Goal: Check status: Check status

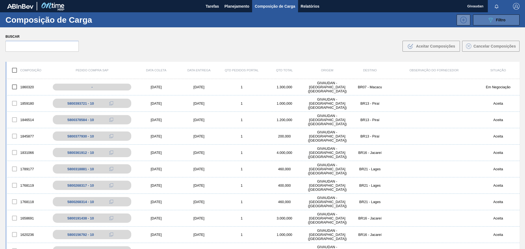
click at [496, 21] on span "Filtro" at bounding box center [501, 20] width 10 height 4
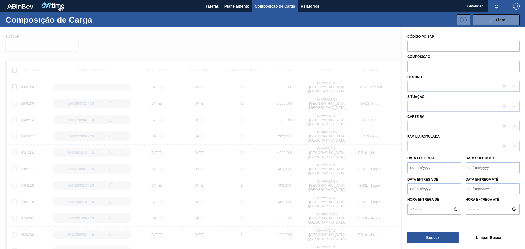
click at [418, 42] on input "text" at bounding box center [464, 46] width 112 height 10
paste input "2048673"
type input "2048673"
click at [431, 235] on button "Buscar" at bounding box center [433, 237] width 52 height 11
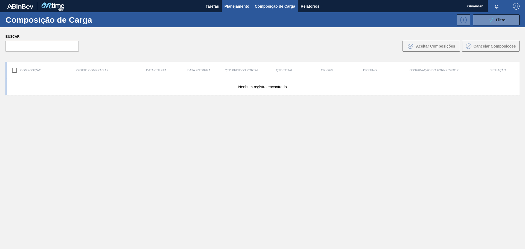
click at [225, 8] on span "Planejamento" at bounding box center [237, 6] width 25 height 7
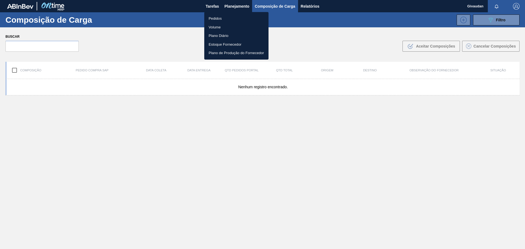
click at [211, 17] on li "Pedidos" at bounding box center [236, 18] width 64 height 9
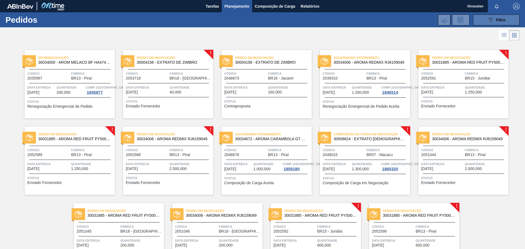
click at [503, 17] on div "089F7B8B-B2A5-4AFE-B5C0-19BA573D28AC Filtro" at bounding box center [497, 20] width 18 height 7
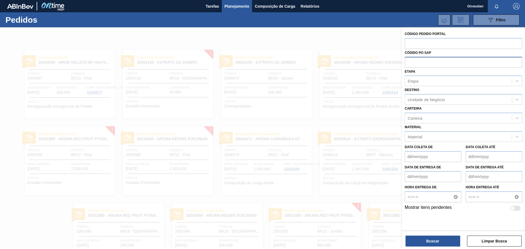
click at [429, 62] on input "text" at bounding box center [464, 62] width 118 height 10
paste input "2048673"
type input "2048673"
click at [416, 240] on button "Buscar" at bounding box center [433, 241] width 55 height 11
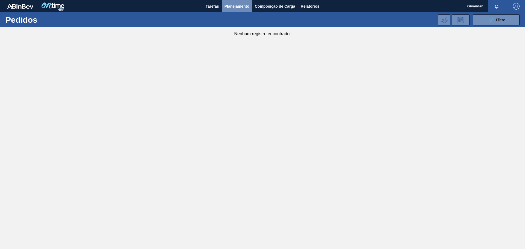
click at [242, 6] on span "Planejamento" at bounding box center [237, 6] width 25 height 7
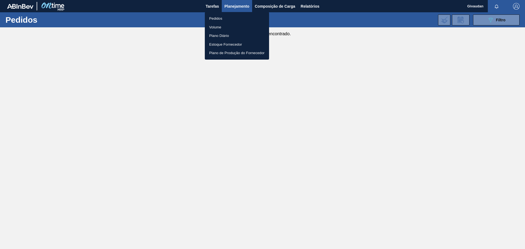
click at [216, 15] on li "Pedidos" at bounding box center [237, 18] width 64 height 9
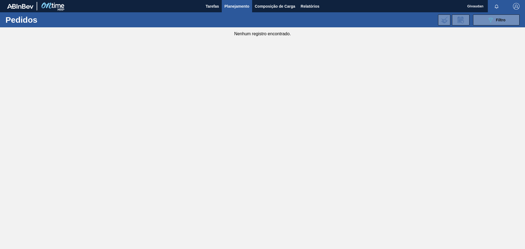
click at [242, 4] on span "Planejamento" at bounding box center [237, 6] width 25 height 7
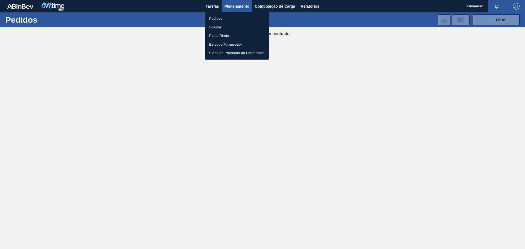
drag, startPoint x: 486, startPoint y: 17, endPoint x: 488, endPoint y: 21, distance: 4.4
click at [487, 18] on div at bounding box center [262, 124] width 525 height 249
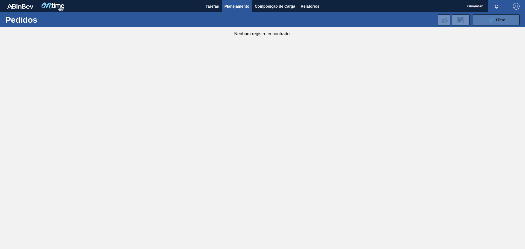
click at [489, 22] on icon "089F7B8B-B2A5-4AFE-B5C0-19BA573D28AC" at bounding box center [491, 20] width 7 height 7
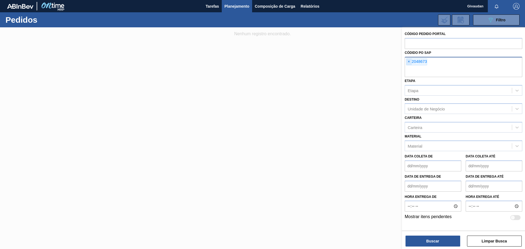
click at [411, 62] on span "×" at bounding box center [409, 62] width 5 height 7
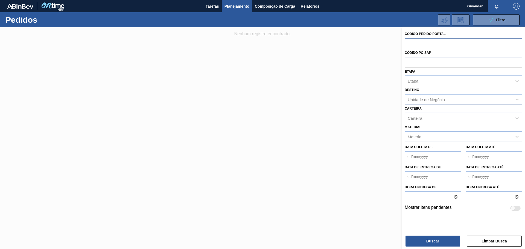
click at [413, 41] on input "text" at bounding box center [464, 43] width 118 height 10
paste input "2048673"
type input "2048673"
click at [446, 237] on button "Buscar" at bounding box center [433, 241] width 55 height 11
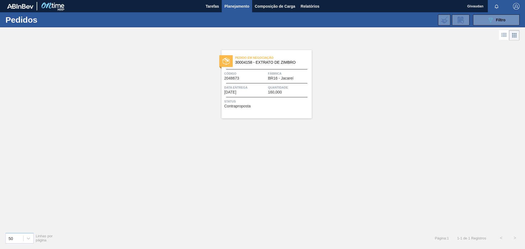
click at [281, 72] on span "Fábrica" at bounding box center [289, 73] width 42 height 5
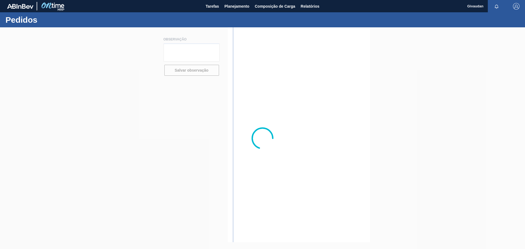
type textarea "Material estará disponível para coleta em 24.10"
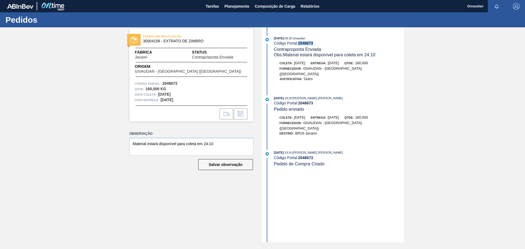
drag, startPoint x: 318, startPoint y: 43, endPoint x: 300, endPoint y: 43, distance: 17.2
click at [300, 43] on div "Código Portal: 2048673" at bounding box center [339, 43] width 130 height 4
copy strong "2048673"
drag, startPoint x: 274, startPoint y: 5, endPoint x: 275, endPoint y: 7, distance: 2.7
click at [275, 5] on span "Composição de Carga" at bounding box center [275, 6] width 40 height 7
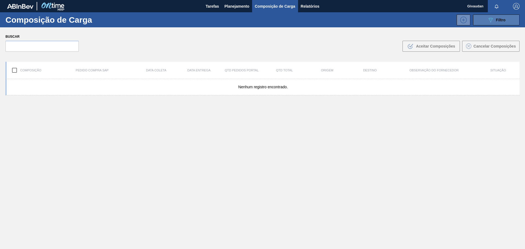
drag, startPoint x: 499, startPoint y: 16, endPoint x: 501, endPoint y: 19, distance: 3.6
click at [501, 19] on button "089F7B8B-B2A5-4AFE-B5C0-19BA573D28AC Filtro" at bounding box center [496, 19] width 47 height 11
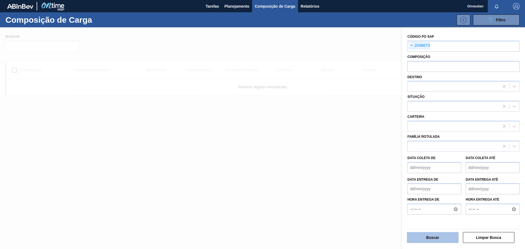
click at [429, 237] on button "Buscar" at bounding box center [433, 237] width 52 height 11
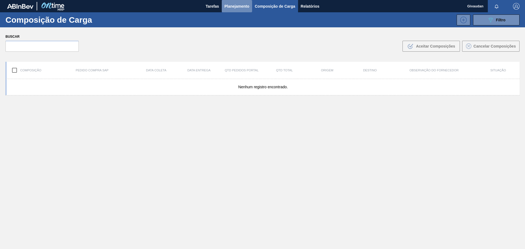
click at [230, 11] on button "Planejamento" at bounding box center [237, 6] width 30 height 12
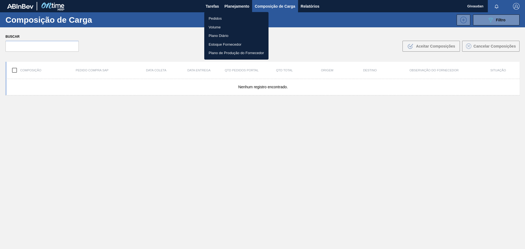
click at [225, 18] on li "Pedidos" at bounding box center [236, 18] width 64 height 9
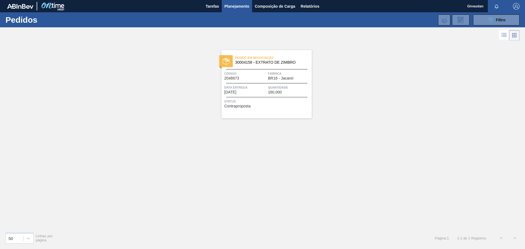
click at [290, 80] on div "Pedido em Negociação 30004158 - EXTRATO [PERSON_NAME] Código 2048673 Fábrica BR…" at bounding box center [267, 84] width 90 height 68
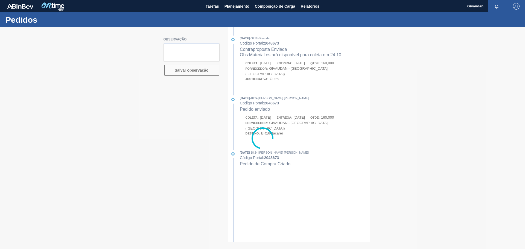
type textarea "Material estará disponível para coleta em 24.10"
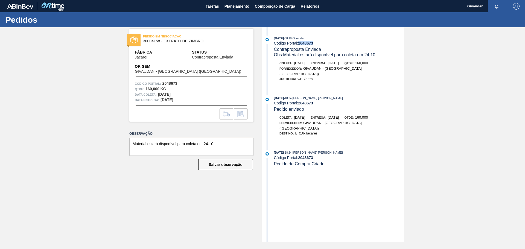
drag, startPoint x: 314, startPoint y: 43, endPoint x: 300, endPoint y: 44, distance: 14.5
click at [300, 44] on div "Código Portal: 2048673" at bounding box center [339, 43] width 130 height 4
copy strong "2048673"
click at [237, 4] on span "Planejamento" at bounding box center [237, 6] width 25 height 7
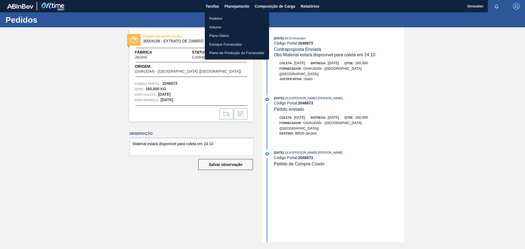
click at [283, 7] on div at bounding box center [262, 124] width 525 height 249
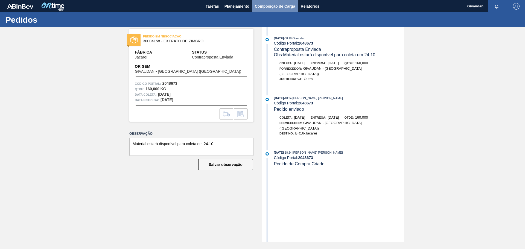
click at [283, 7] on span "Composição de Carga" at bounding box center [275, 6] width 40 height 7
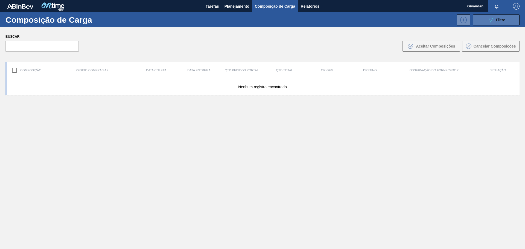
click at [492, 18] on icon "089F7B8B-B2A5-4AFE-B5C0-19BA573D28AC" at bounding box center [491, 20] width 7 height 7
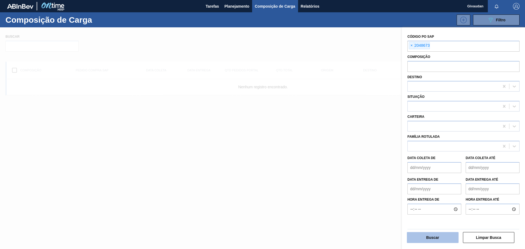
click at [434, 239] on button "Buscar" at bounding box center [433, 237] width 52 height 11
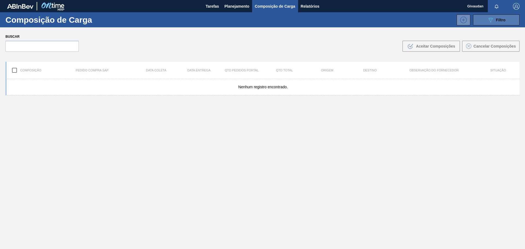
click at [487, 15] on button "089F7B8B-B2A5-4AFE-B5C0-19BA573D28AC Filtro" at bounding box center [496, 19] width 47 height 11
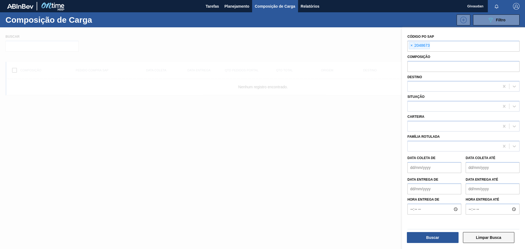
click at [481, 235] on button "Limpar Busca" at bounding box center [489, 237] width 52 height 11
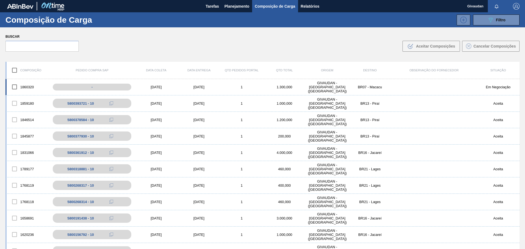
click at [204, 85] on div "[DATE]" at bounding box center [199, 87] width 43 height 4
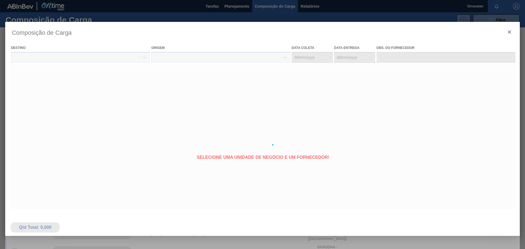
type coleta "[DATE]"
type Entrega "[DATE]"
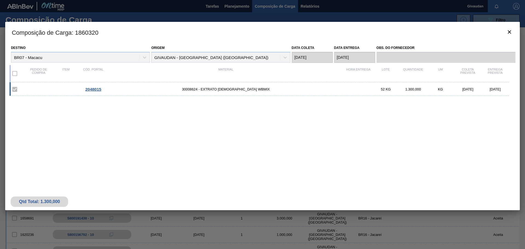
click at [271, 9] on div at bounding box center [262, 124] width 525 height 249
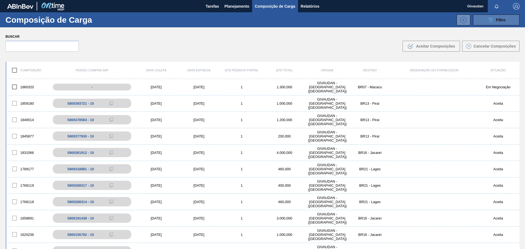
click at [489, 19] on icon at bounding box center [491, 20] width 4 height 5
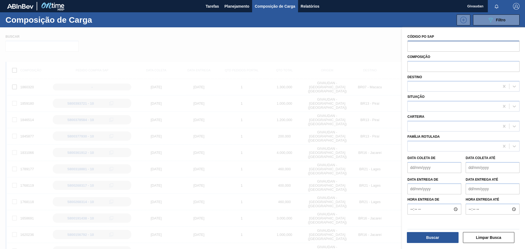
click at [437, 45] on input "text" at bounding box center [464, 46] width 112 height 10
paste input "2048673"
type input "2048673"
click at [431, 240] on button "Buscar" at bounding box center [433, 237] width 52 height 11
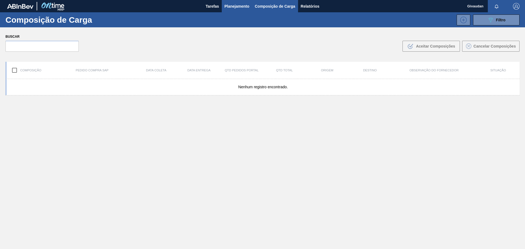
click at [240, 9] on span "Planejamento" at bounding box center [237, 6] width 25 height 7
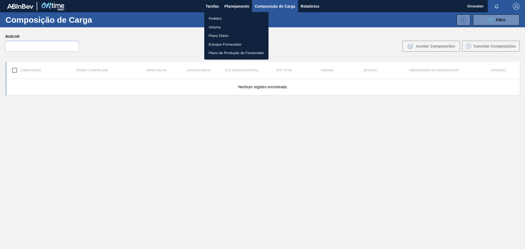
click at [222, 18] on li "Pedidos" at bounding box center [236, 18] width 64 height 9
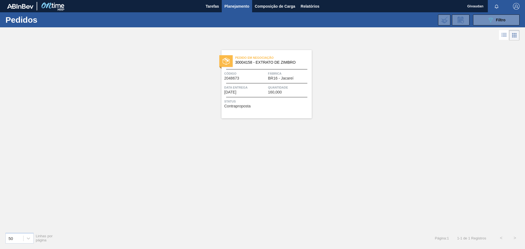
click at [272, 90] on span "Quantidade" at bounding box center [289, 87] width 42 height 5
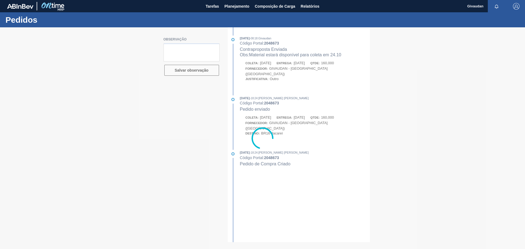
type textarea "Material estará disponível para coleta em 24.10"
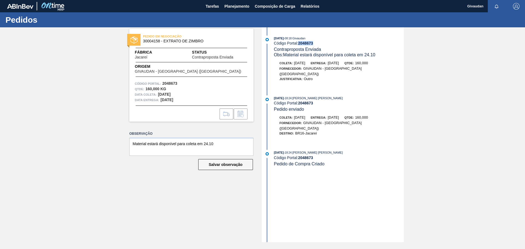
drag, startPoint x: 314, startPoint y: 43, endPoint x: 299, endPoint y: 45, distance: 15.1
click at [299, 45] on div "Código Portal: 2048673" at bounding box center [339, 43] width 130 height 4
copy strong "2048673"
drag, startPoint x: 160, startPoint y: 41, endPoint x: 143, endPoint y: 41, distance: 17.0
click at [143, 41] on div "PEDIDO EM NEGOCIAÇÃO 30004158 - EXTRATO [PERSON_NAME]" at bounding box center [191, 39] width 124 height 12
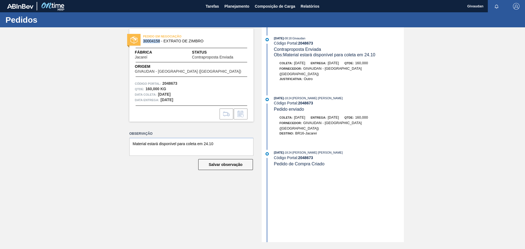
copy span "30004158"
drag, startPoint x: 318, startPoint y: 41, endPoint x: 300, endPoint y: 44, distance: 18.5
click at [300, 44] on div "Código Portal: 2048673" at bounding box center [339, 43] width 130 height 4
copy strong "2048673"
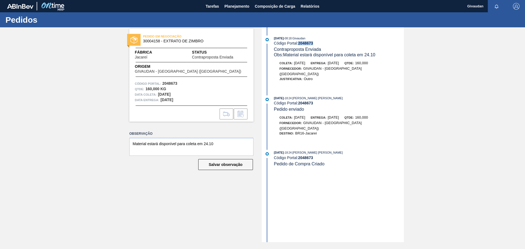
copy strong "2048673"
click at [231, 8] on span "Planejamento" at bounding box center [237, 6] width 25 height 7
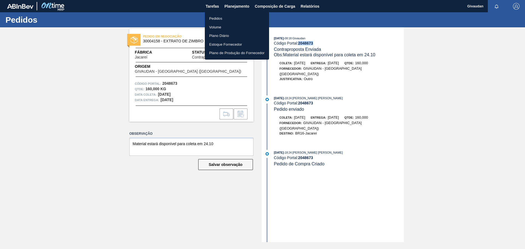
click at [225, 18] on li "Pedidos" at bounding box center [237, 18] width 64 height 9
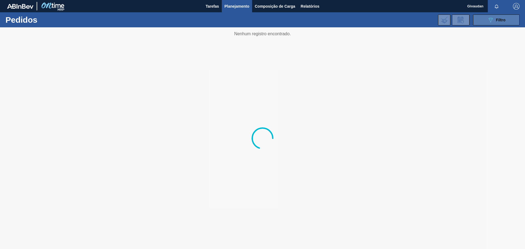
click at [496, 23] on div "089F7B8B-B2A5-4AFE-B5C0-19BA573D28AC Filtro" at bounding box center [497, 20] width 18 height 7
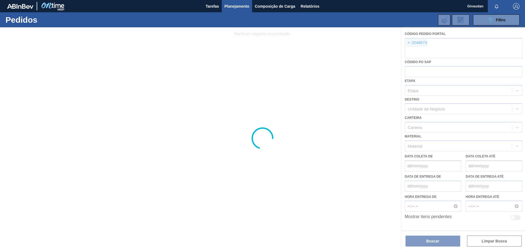
click at [410, 43] on div at bounding box center [262, 138] width 525 height 222
click at [409, 43] on div at bounding box center [262, 138] width 525 height 222
click at [437, 39] on div at bounding box center [262, 138] width 525 height 222
click at [481, 246] on div at bounding box center [262, 138] width 525 height 222
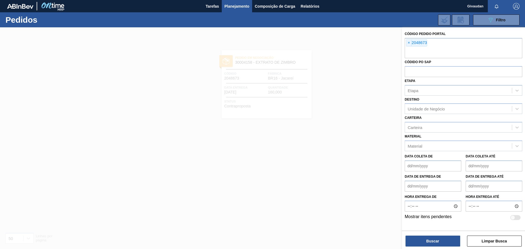
click at [478, 243] on button "Limpar Busca" at bounding box center [494, 241] width 55 height 11
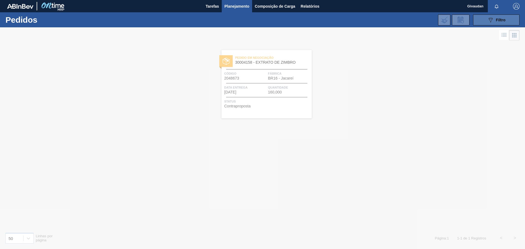
click at [498, 18] on span "Filtro" at bounding box center [501, 20] width 10 height 4
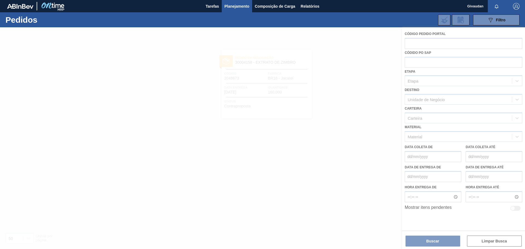
click at [440, 42] on div at bounding box center [262, 138] width 525 height 222
click at [430, 43] on div at bounding box center [262, 138] width 525 height 222
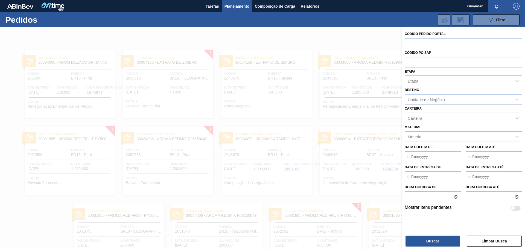
click at [436, 47] on input "text" at bounding box center [464, 43] width 118 height 10
paste input "text"
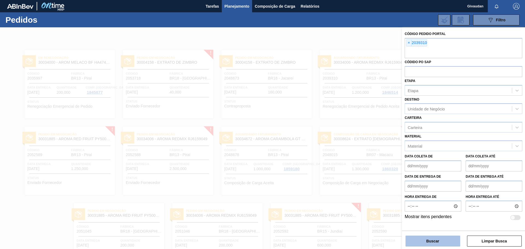
click at [437, 242] on button "Buscar" at bounding box center [433, 241] width 55 height 11
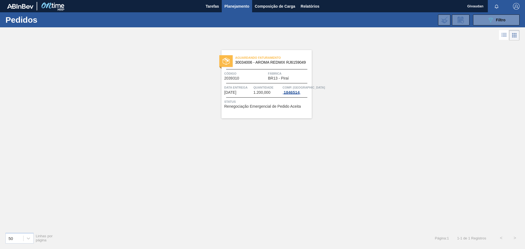
click at [294, 94] on div "1846514" at bounding box center [292, 92] width 18 height 4
click at [293, 93] on div "1846514" at bounding box center [292, 92] width 18 height 4
click at [257, 63] on span "30034006 - AROMA REDMIX RJ6159049" at bounding box center [271, 62] width 72 height 4
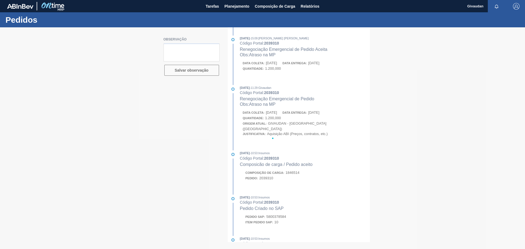
type textarea "material estará disponível em 16.10"
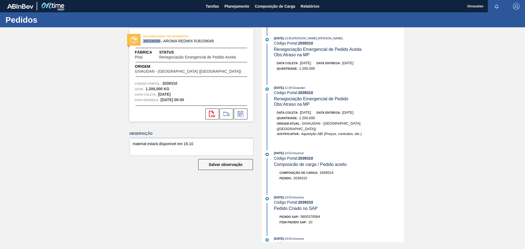
drag, startPoint x: 161, startPoint y: 40, endPoint x: 151, endPoint y: 62, distance: 23.7
click at [144, 41] on span "30034006 - AROMA REDMIX RJ6159049" at bounding box center [192, 41] width 99 height 4
copy span "30034006"
